Goal: Check status: Check status

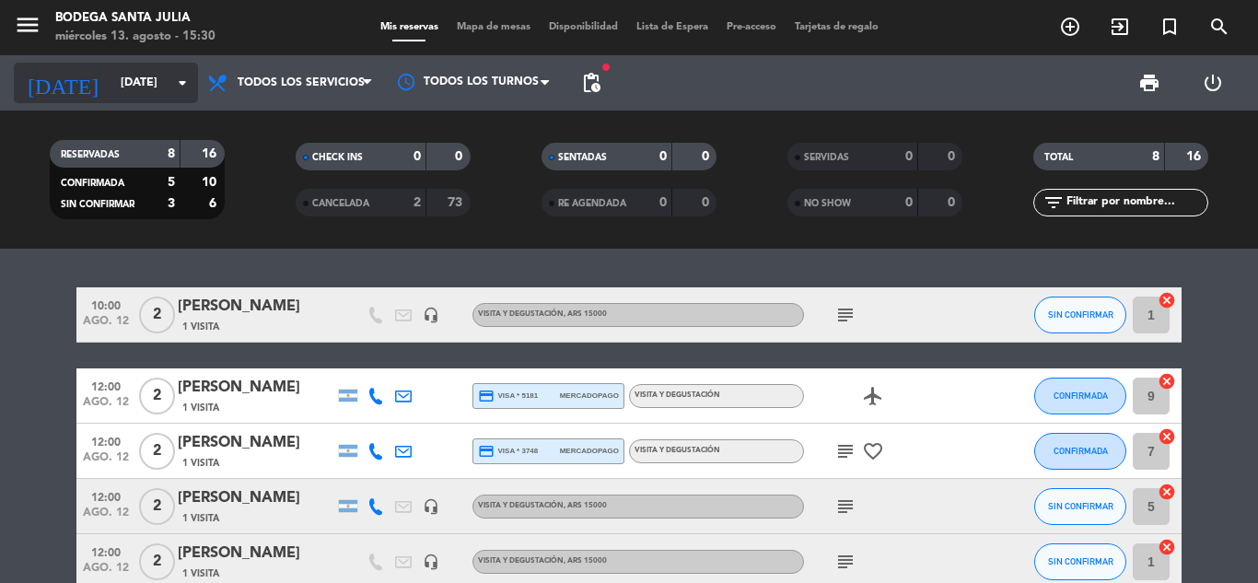
click at [101, 64] on div "[DATE] [DATE] arrow_drop_down" at bounding box center [106, 83] width 184 height 41
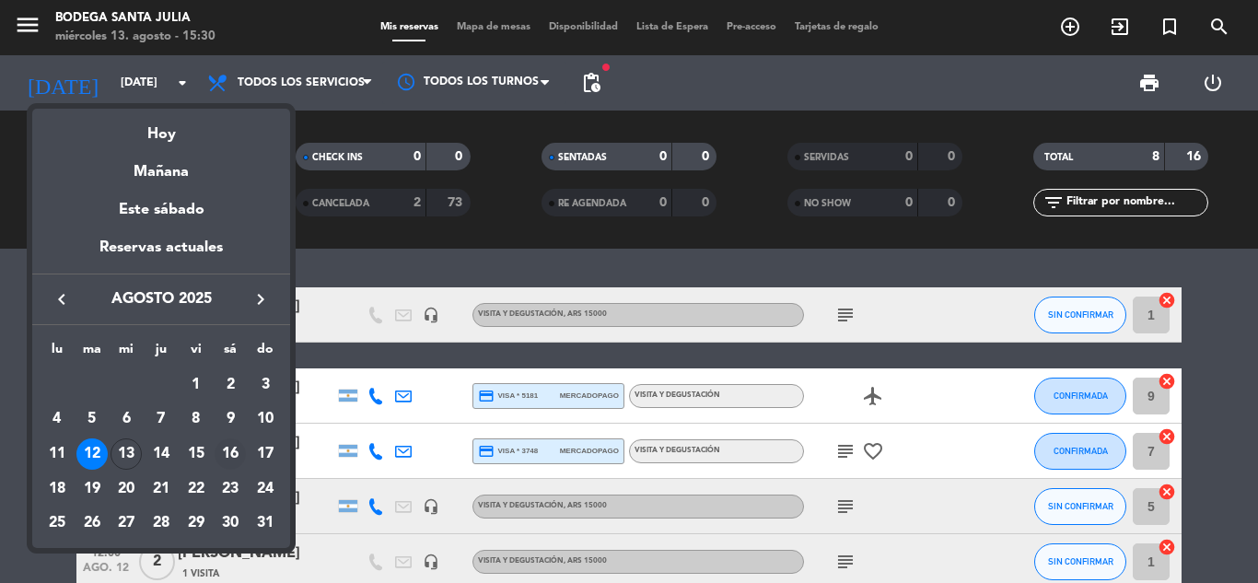
click at [233, 451] on div "16" at bounding box center [230, 453] width 31 height 31
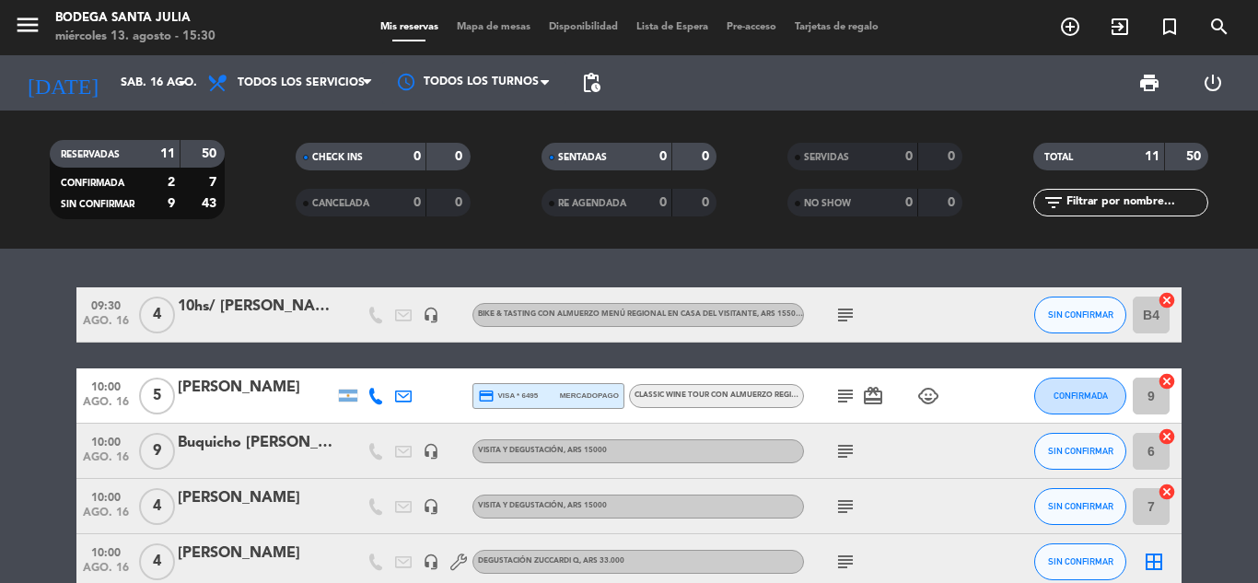
click at [841, 392] on icon "subject" at bounding box center [845, 396] width 22 height 22
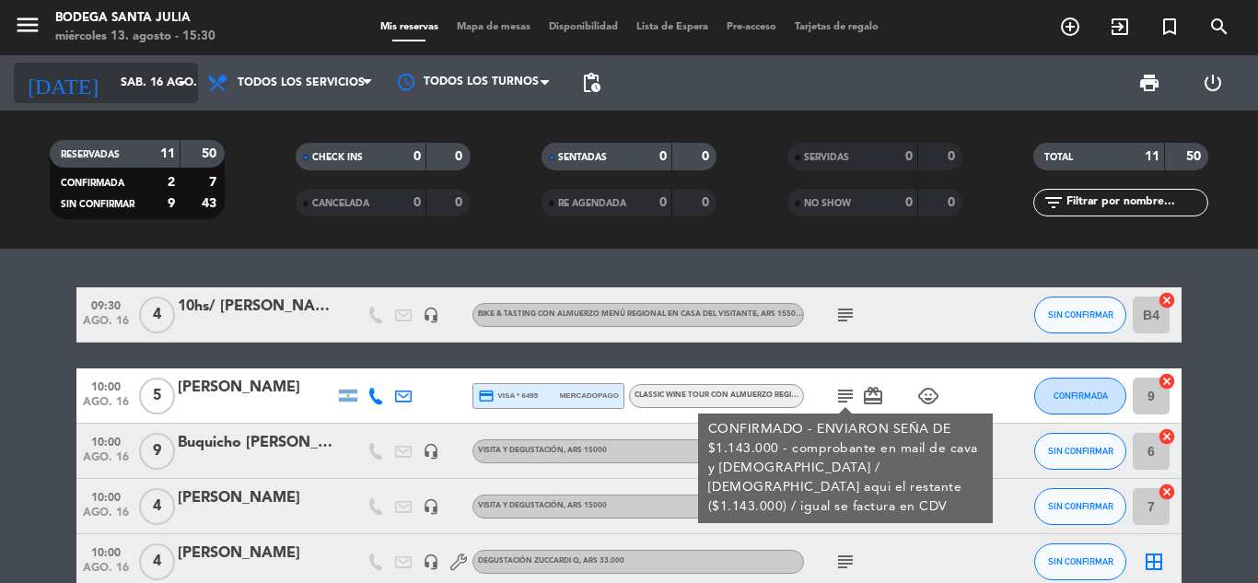
click at [118, 75] on input "sáb. 16 ago." at bounding box center [189, 82] width 156 height 31
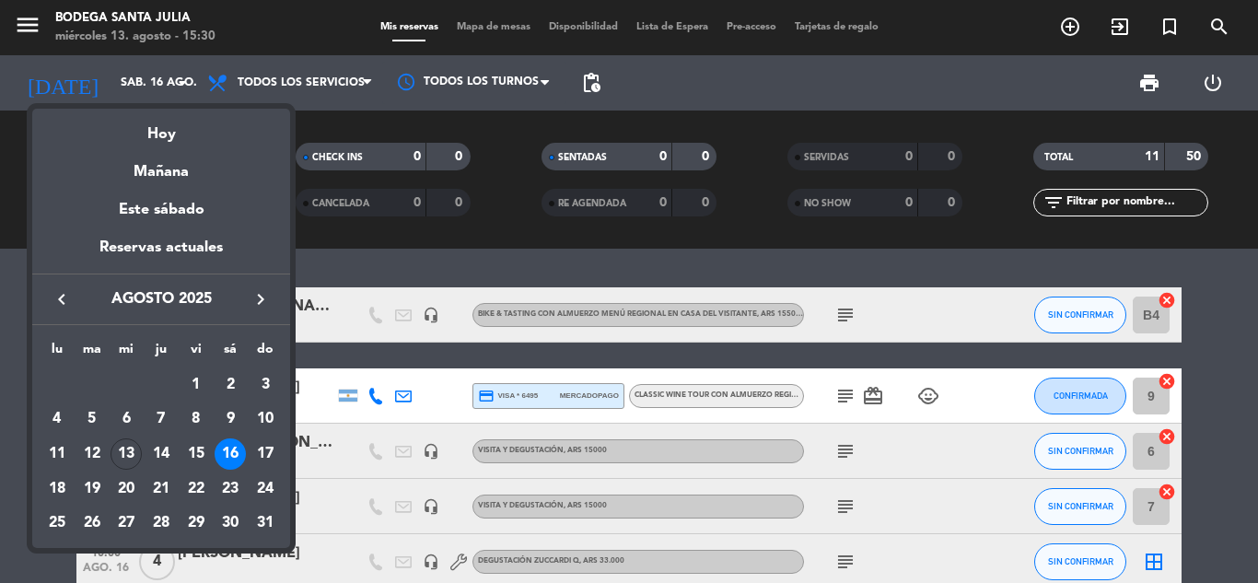
click at [199, 455] on div "15" at bounding box center [195, 453] width 31 height 31
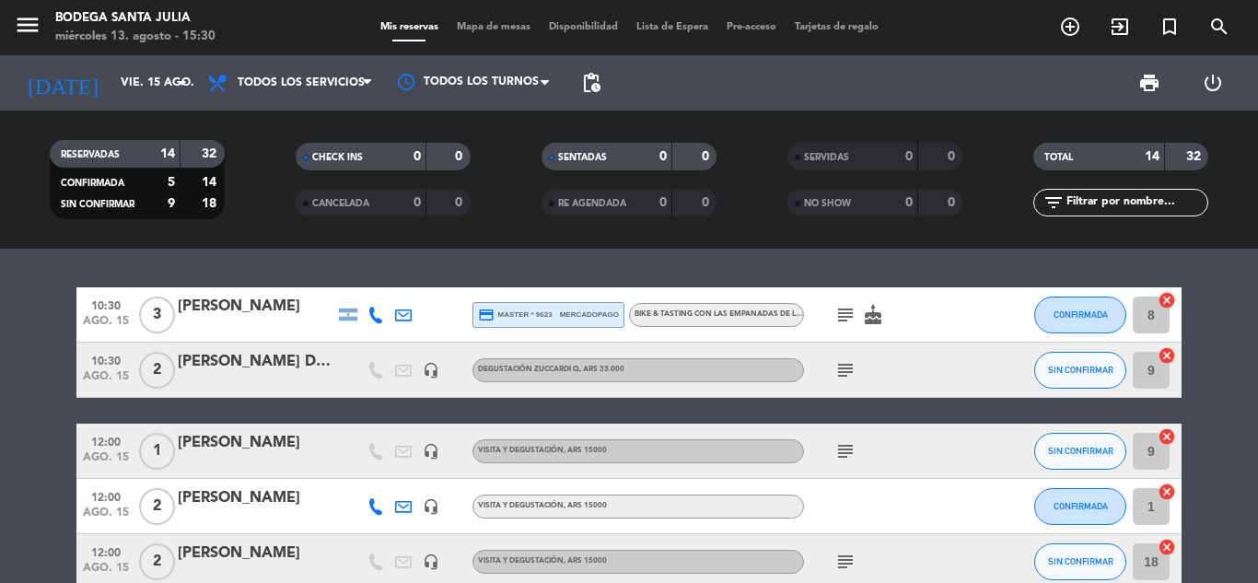
click at [843, 314] on icon "subject" at bounding box center [845, 315] width 22 height 22
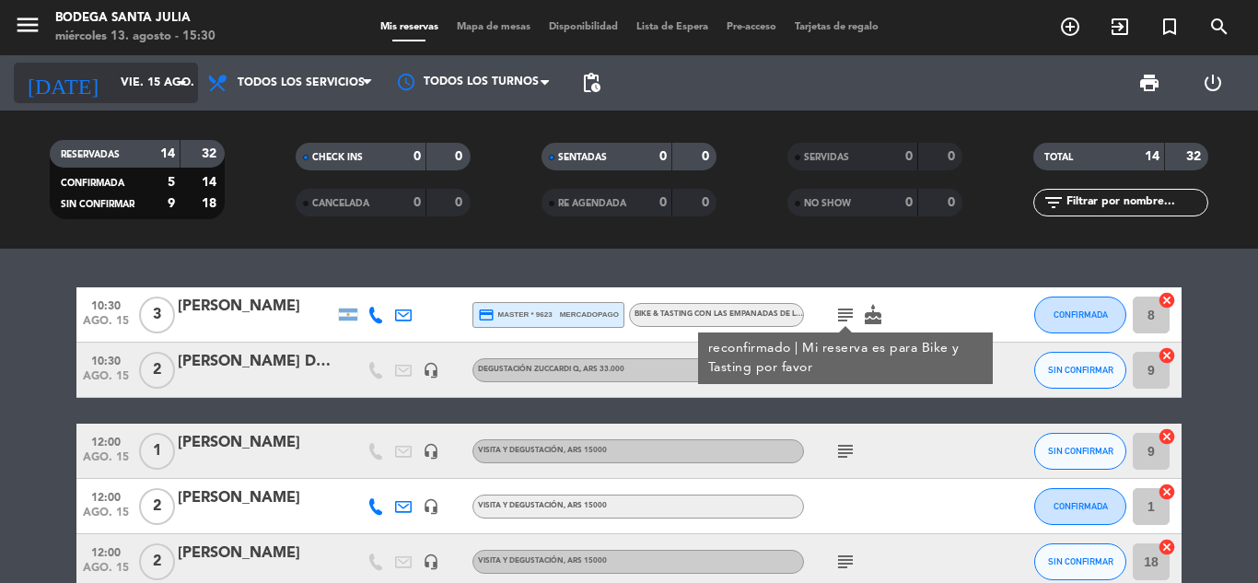
click at [111, 84] on input "vie. 15 ago." at bounding box center [189, 82] width 156 height 31
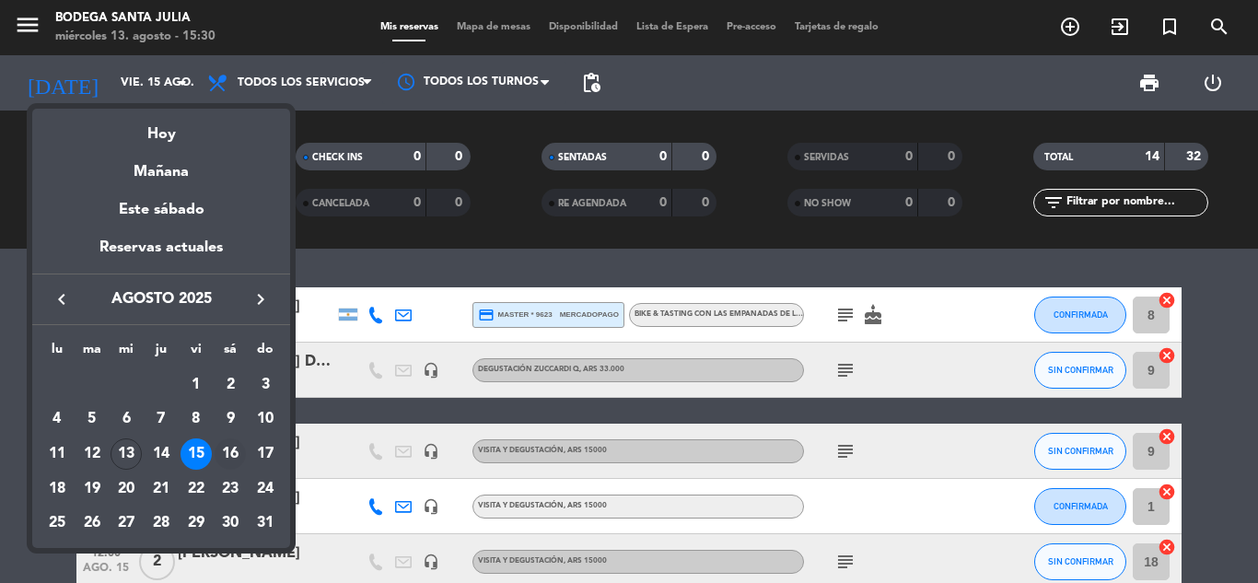
click at [222, 455] on div "16" at bounding box center [230, 453] width 31 height 31
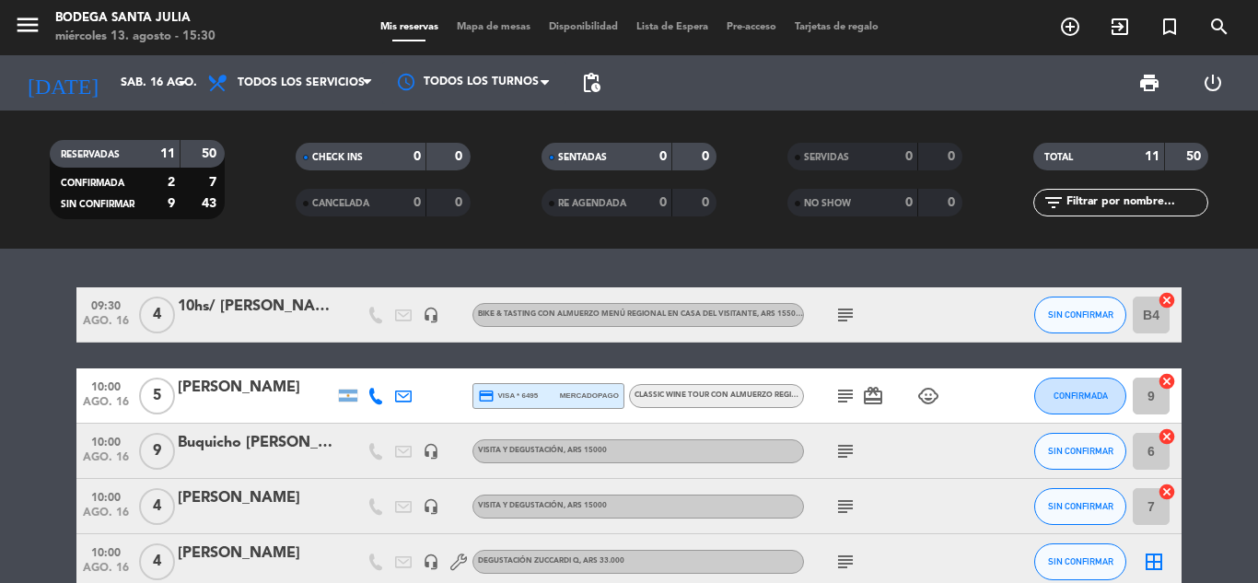
click at [848, 316] on icon "subject" at bounding box center [845, 315] width 22 height 22
click at [316, 317] on div "10hs/ [PERSON_NAME]" at bounding box center [256, 307] width 157 height 24
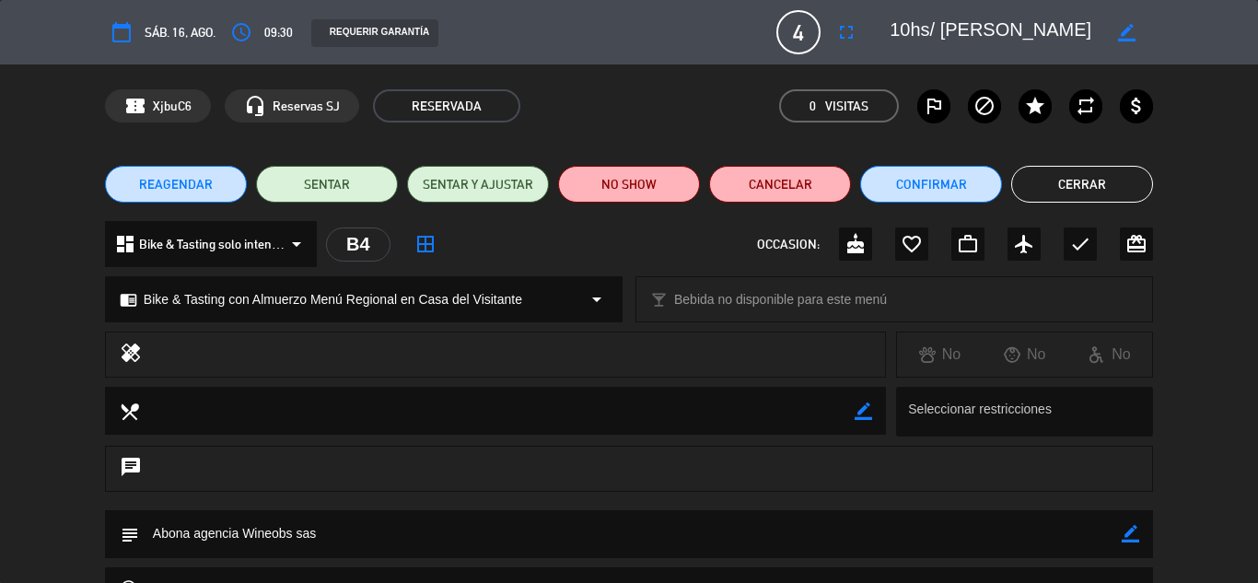
click at [1052, 170] on button "Cerrar" at bounding box center [1082, 184] width 142 height 37
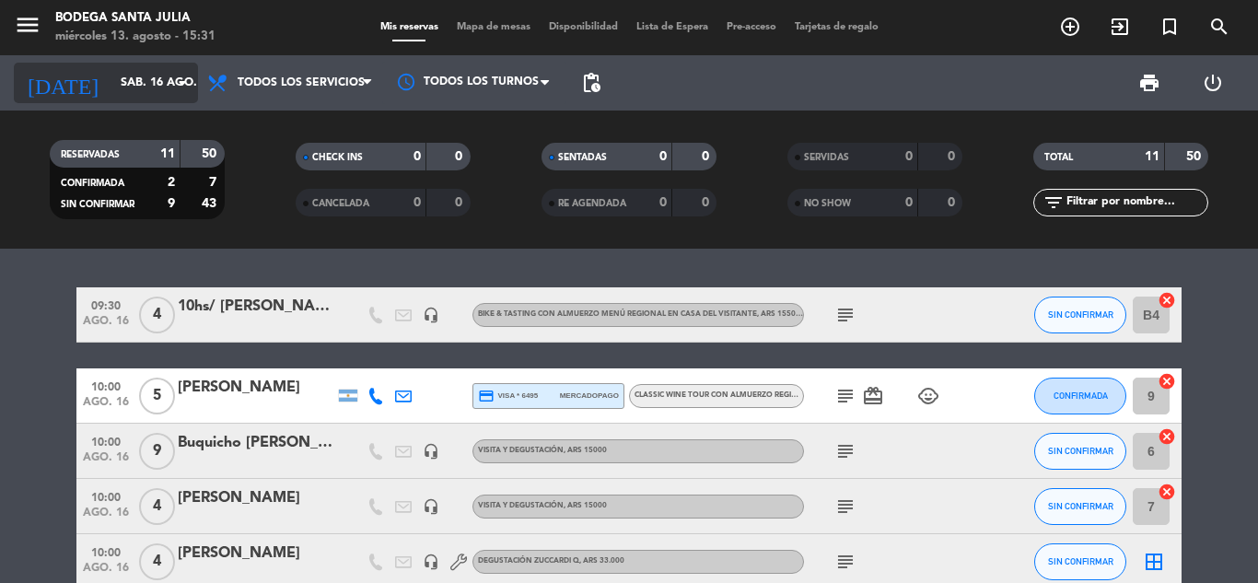
click at [111, 80] on input "sáb. 16 ago." at bounding box center [189, 82] width 156 height 31
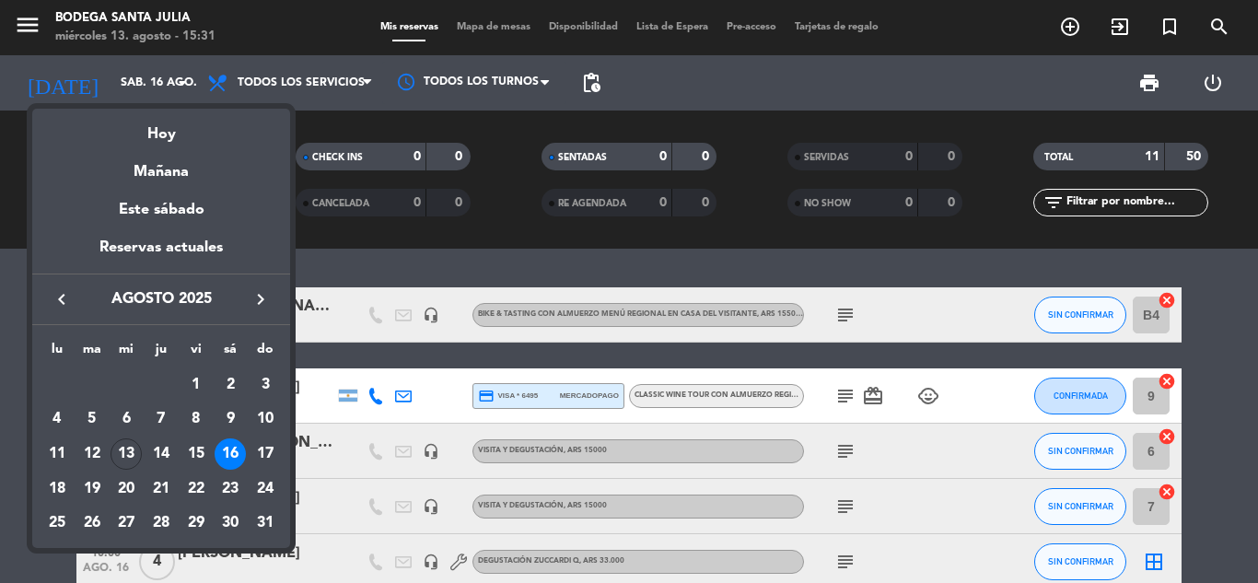
drag, startPoint x: 196, startPoint y: 457, endPoint x: 180, endPoint y: 463, distance: 17.8
click at [195, 457] on div "15" at bounding box center [195, 453] width 31 height 31
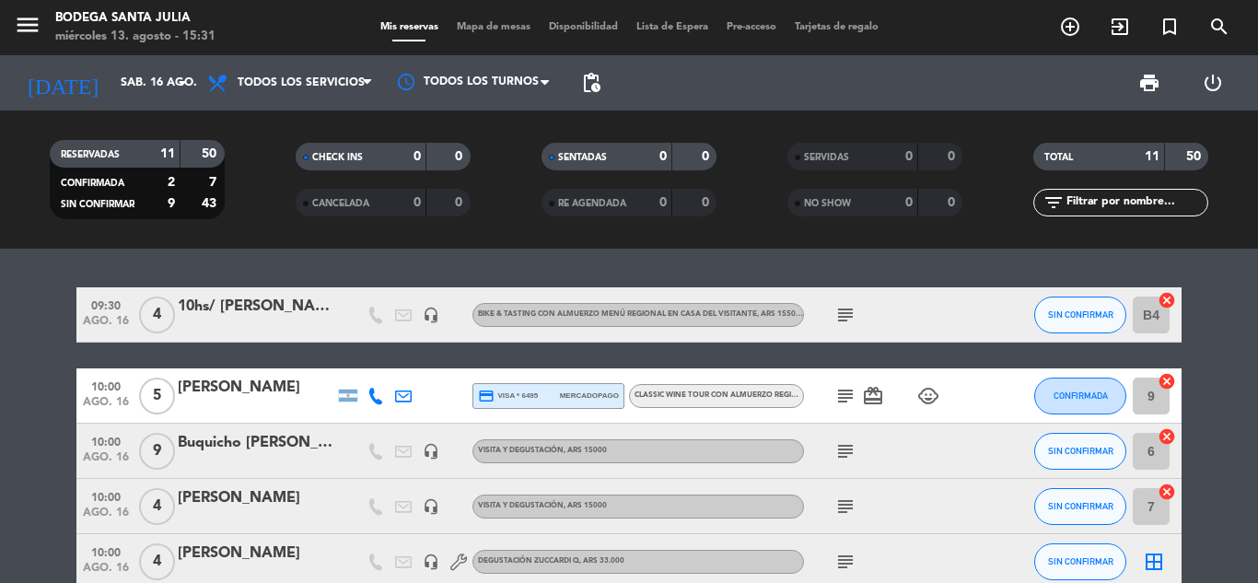
type input "vie. 15 ago."
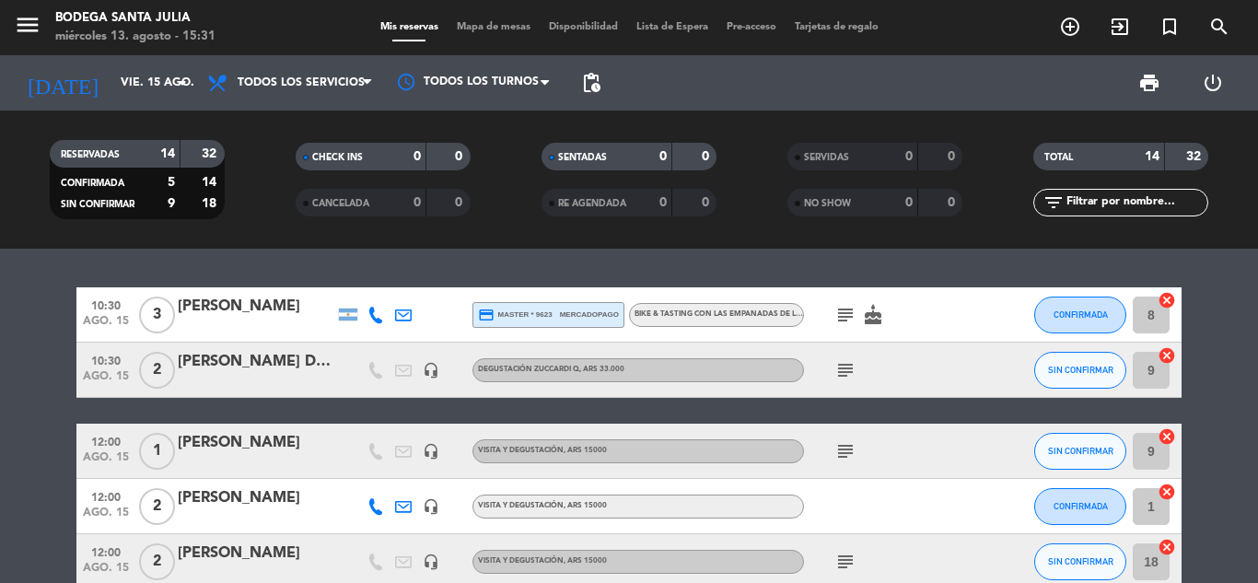
click at [838, 310] on icon "subject" at bounding box center [845, 315] width 22 height 22
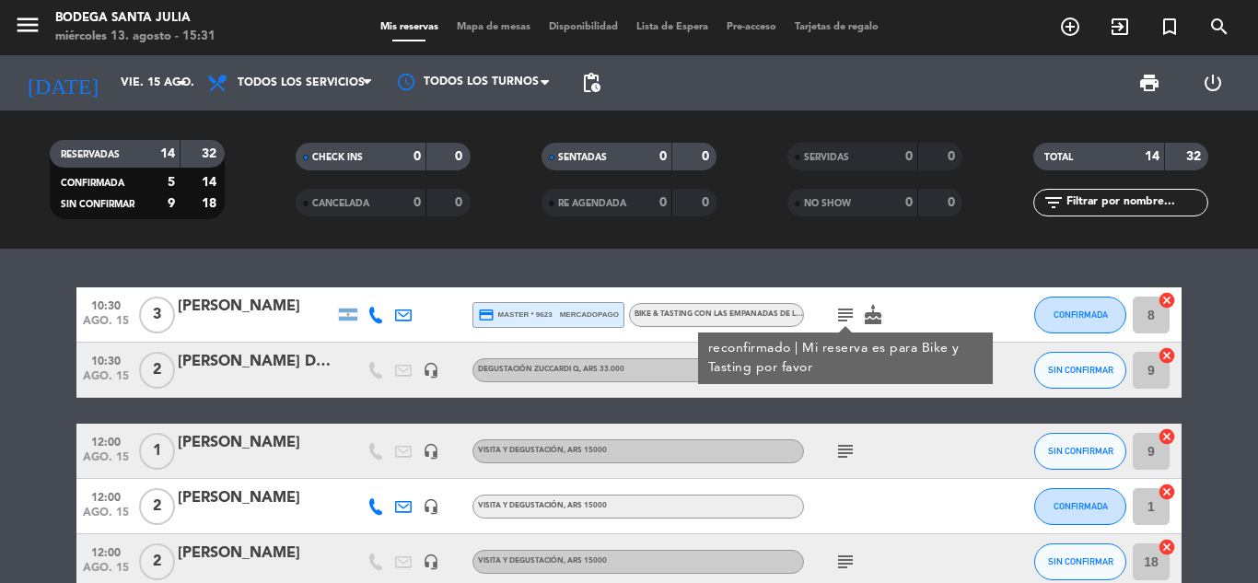
click at [838, 310] on icon "subject" at bounding box center [845, 315] width 22 height 22
